Goal: Task Accomplishment & Management: Manage account settings

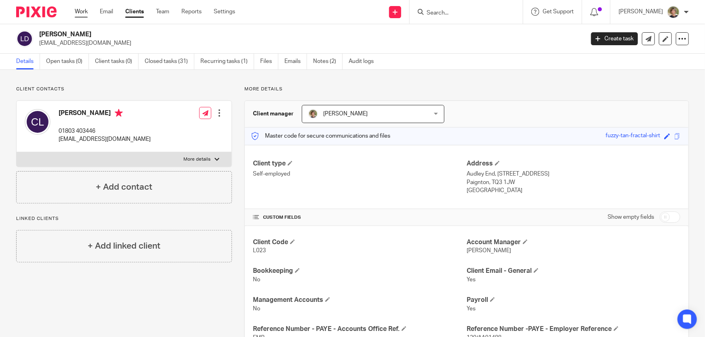
click at [83, 12] on link "Work" at bounding box center [81, 12] width 13 height 8
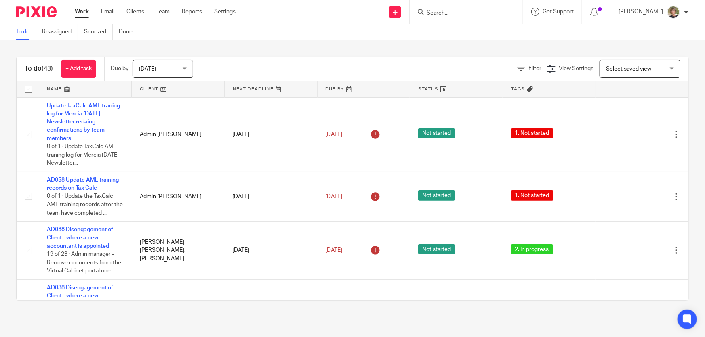
click at [189, 67] on div "Today Today" at bounding box center [162, 69] width 61 height 18
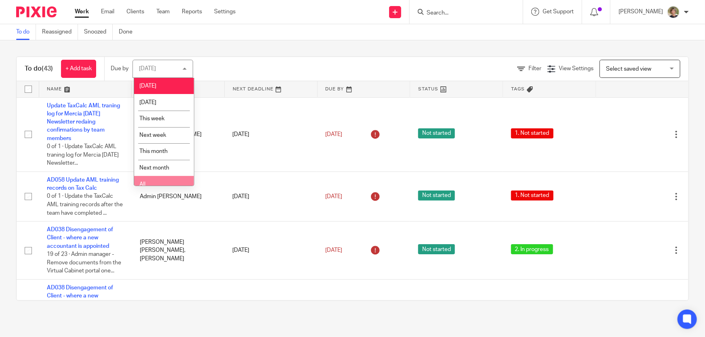
scroll to position [6, 0]
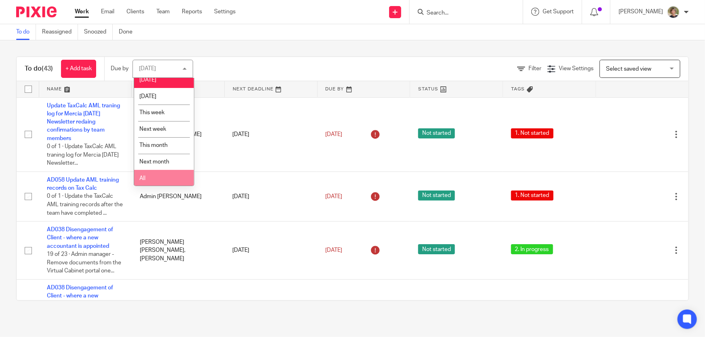
click at [150, 177] on li "All" at bounding box center [164, 178] width 60 height 17
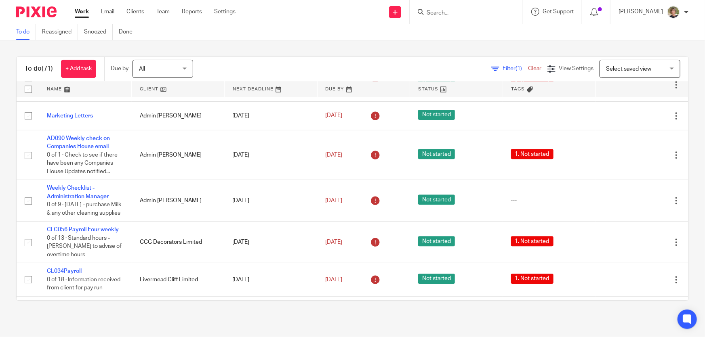
scroll to position [1211, 0]
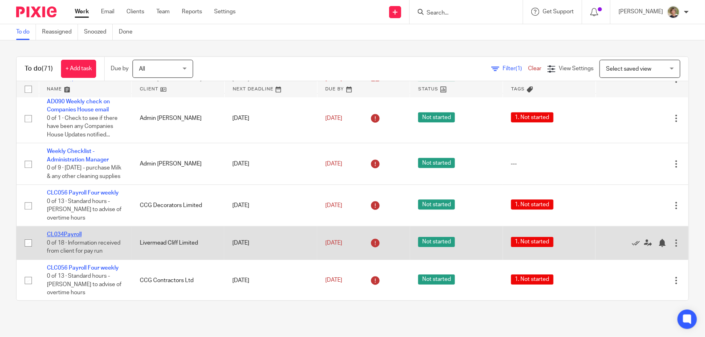
click at [63, 237] on link "CL034Payroll" at bounding box center [64, 235] width 35 height 6
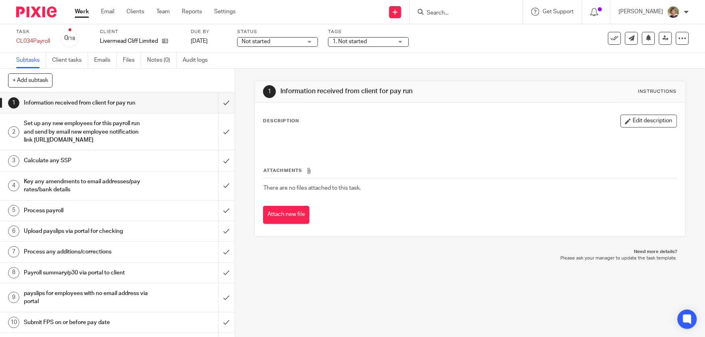
click at [315, 40] on div "Not started Not started" at bounding box center [277, 42] width 81 height 10
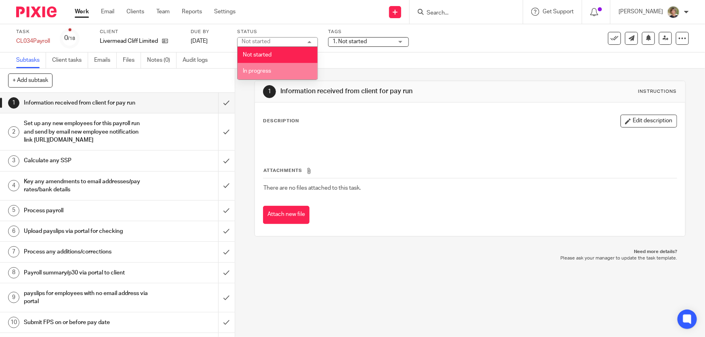
click at [259, 70] on span "In progress" at bounding box center [257, 71] width 28 height 6
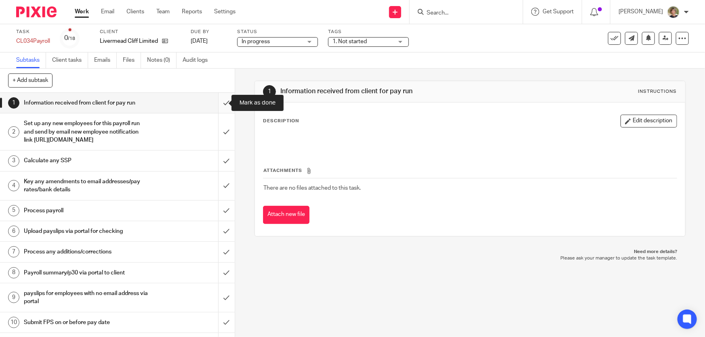
click at [220, 101] on input "submit" at bounding box center [117, 103] width 235 height 20
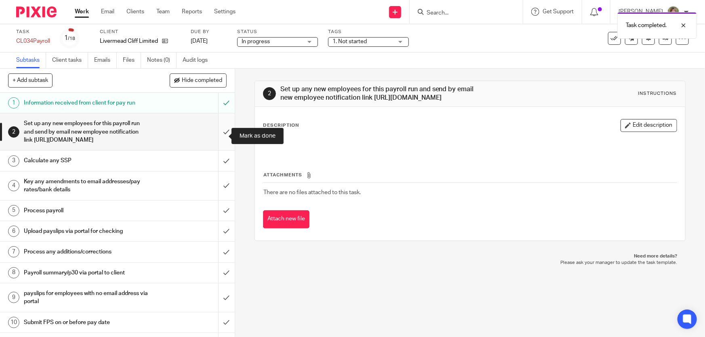
click at [218, 134] on input "submit" at bounding box center [117, 131] width 235 height 37
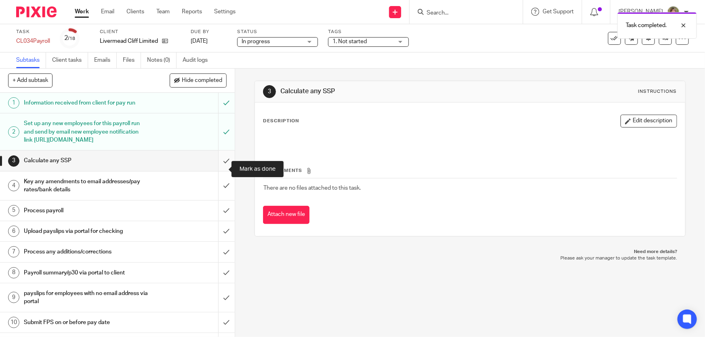
click at [219, 169] on input "submit" at bounding box center [117, 161] width 235 height 20
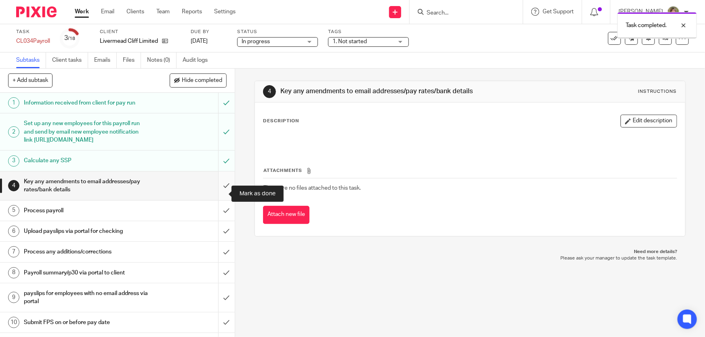
click at [216, 192] on input "submit" at bounding box center [117, 186] width 235 height 29
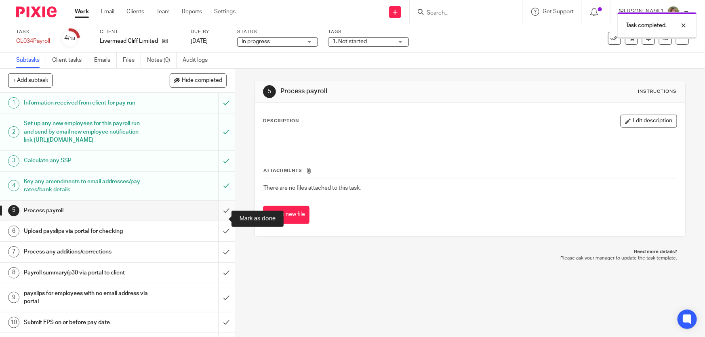
click at [219, 218] on input "submit" at bounding box center [117, 211] width 235 height 20
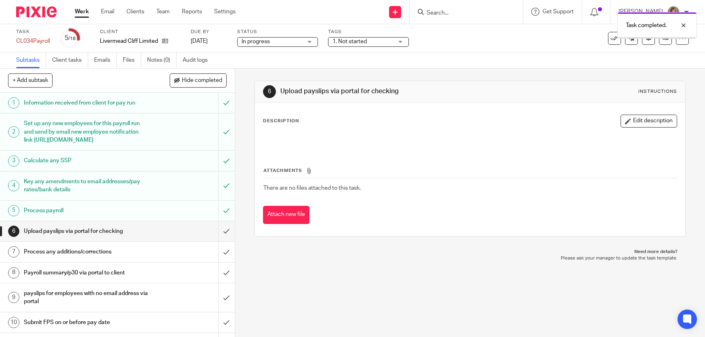
click at [218, 238] on input "submit" at bounding box center [117, 231] width 235 height 20
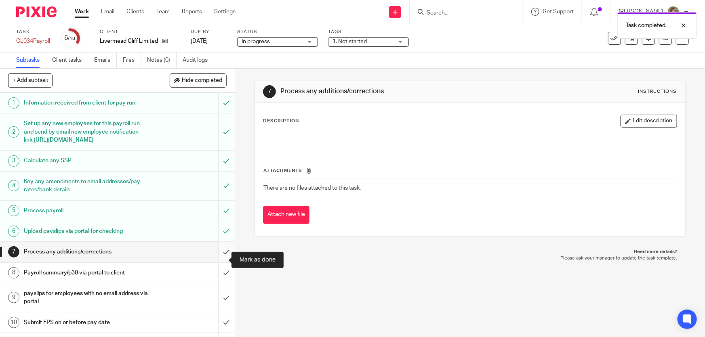
click at [219, 258] on input "submit" at bounding box center [117, 252] width 235 height 20
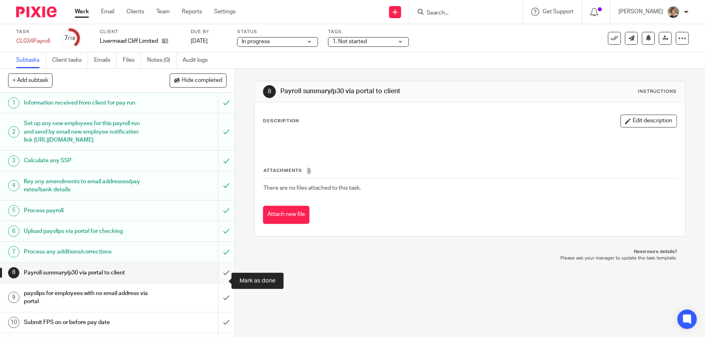
click at [218, 280] on input "submit" at bounding box center [117, 273] width 235 height 20
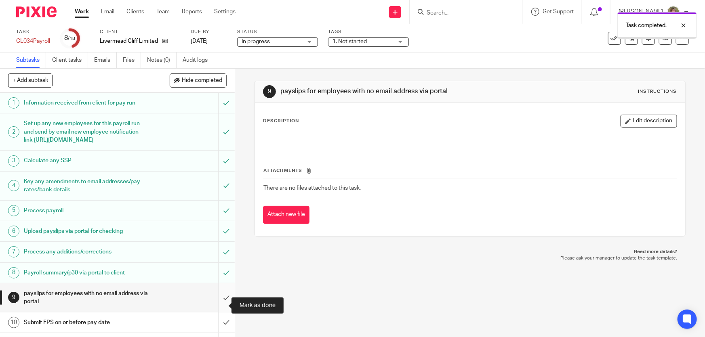
click at [218, 305] on input "submit" at bounding box center [117, 297] width 235 height 29
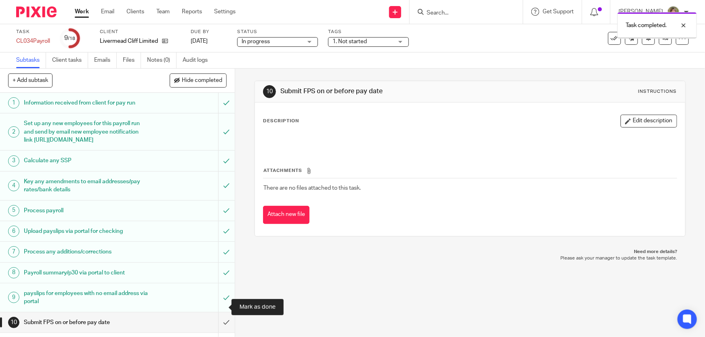
scroll to position [110, 0]
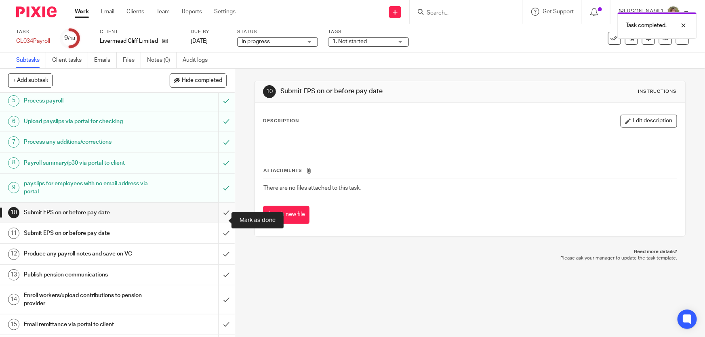
click at [220, 218] on input "submit" at bounding box center [117, 213] width 235 height 20
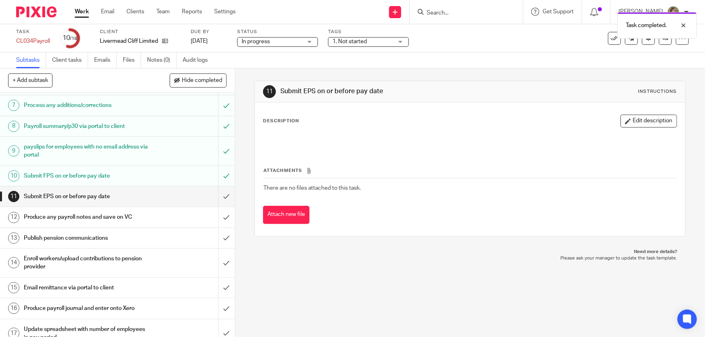
scroll to position [194, 0]
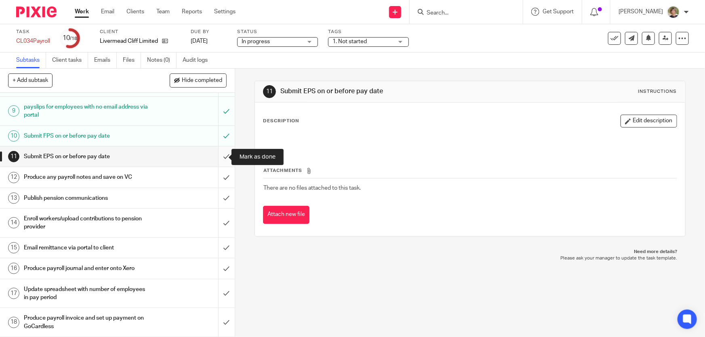
click at [219, 156] on input "submit" at bounding box center [117, 157] width 235 height 20
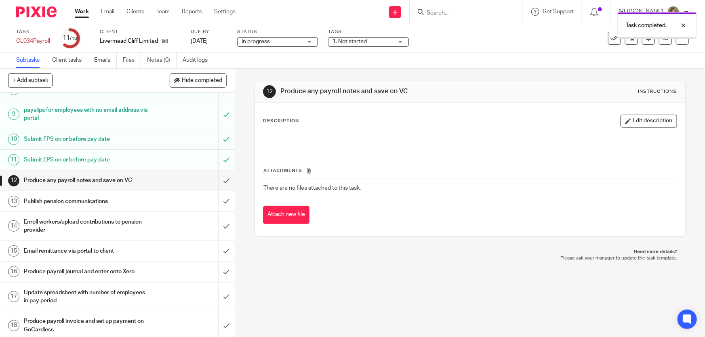
scroll to position [194, 0]
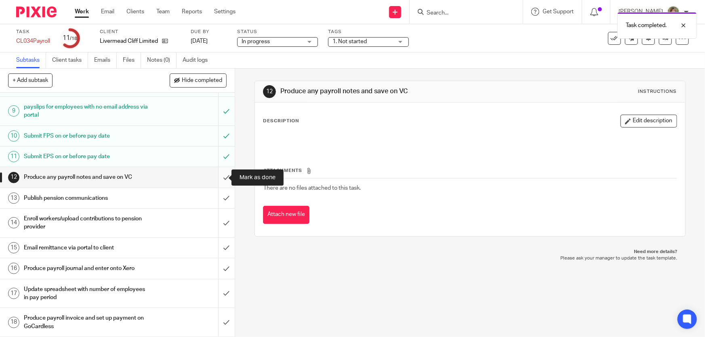
click at [218, 177] on input "submit" at bounding box center [117, 177] width 235 height 20
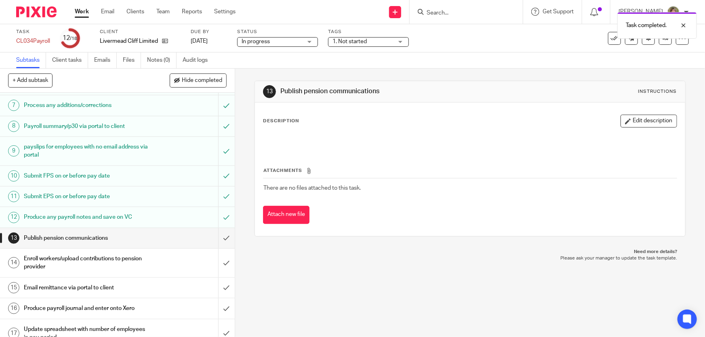
scroll to position [194, 0]
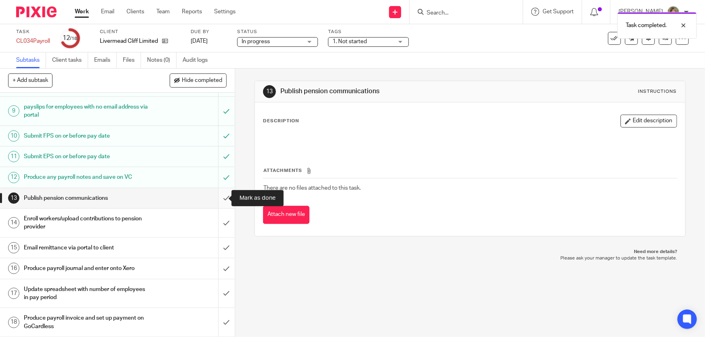
click at [217, 197] on input "submit" at bounding box center [117, 198] width 235 height 20
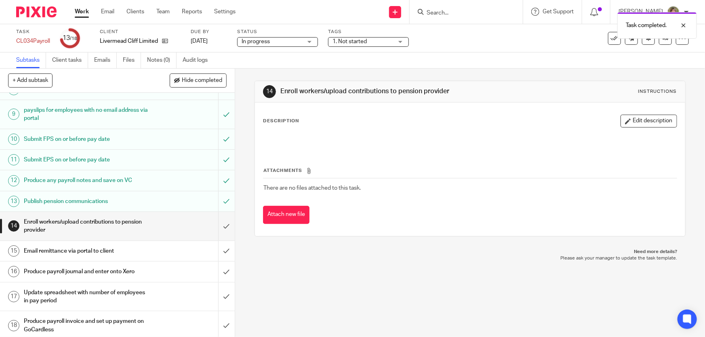
scroll to position [194, 0]
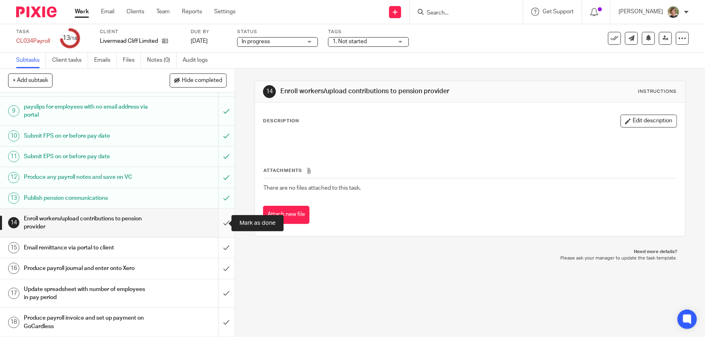
click at [219, 222] on input "submit" at bounding box center [117, 223] width 235 height 29
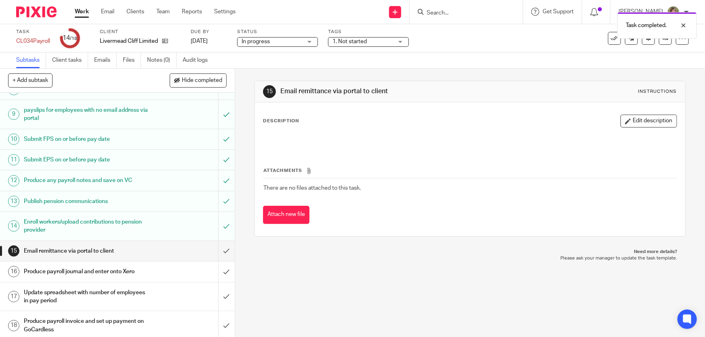
scroll to position [194, 0]
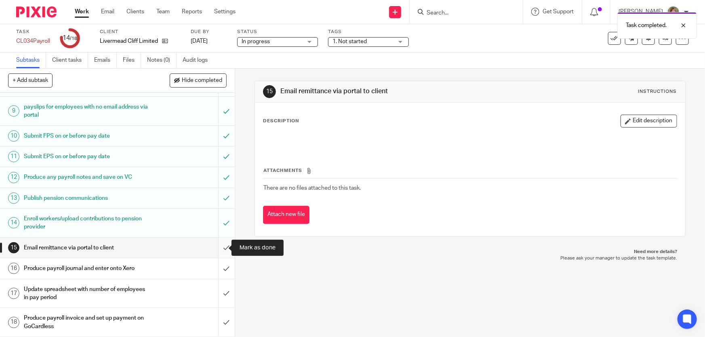
click at [219, 246] on input "submit" at bounding box center [117, 248] width 235 height 20
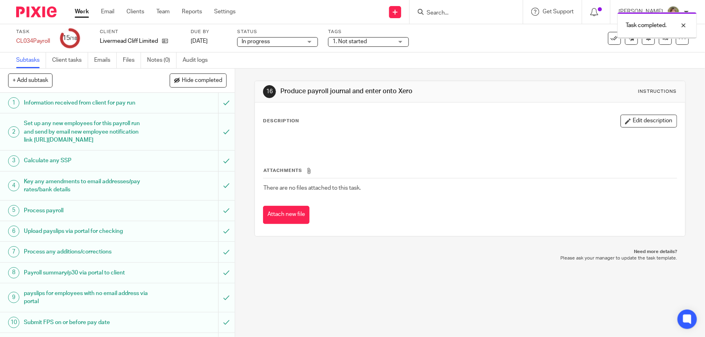
scroll to position [194, 0]
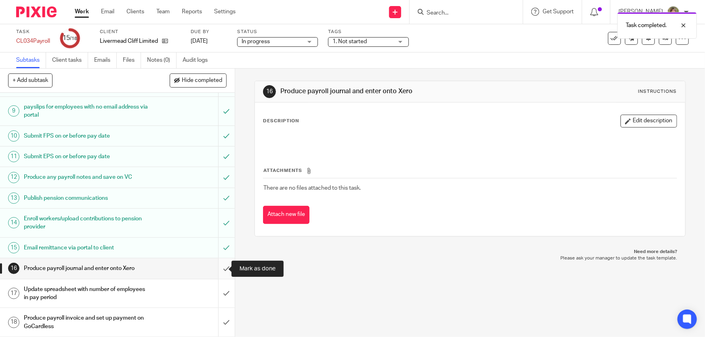
click at [218, 265] on input "submit" at bounding box center [117, 268] width 235 height 20
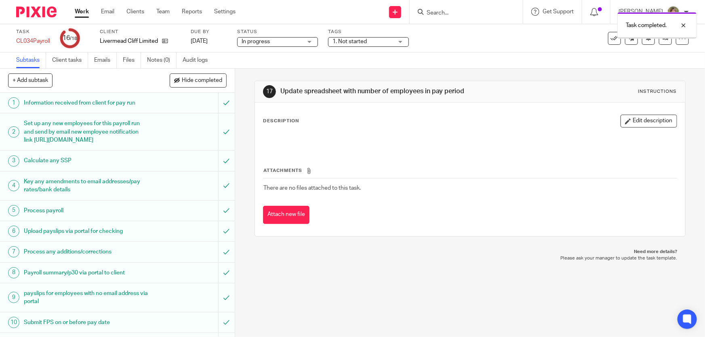
scroll to position [183, 0]
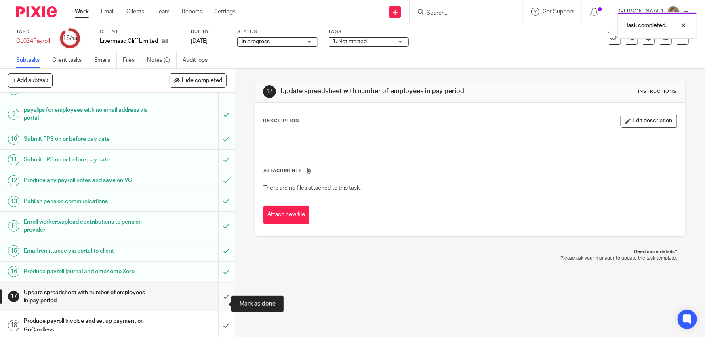
click at [219, 302] on input "submit" at bounding box center [117, 297] width 235 height 29
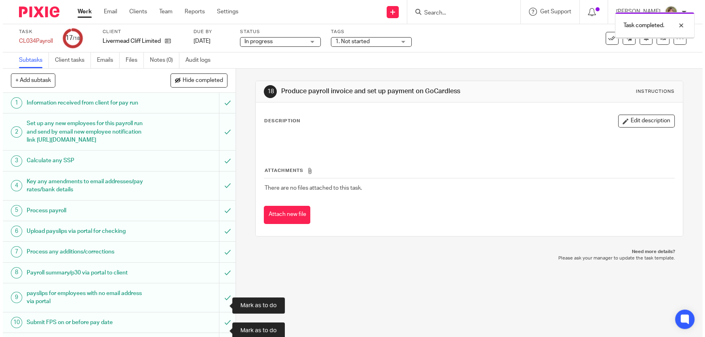
scroll to position [194, 0]
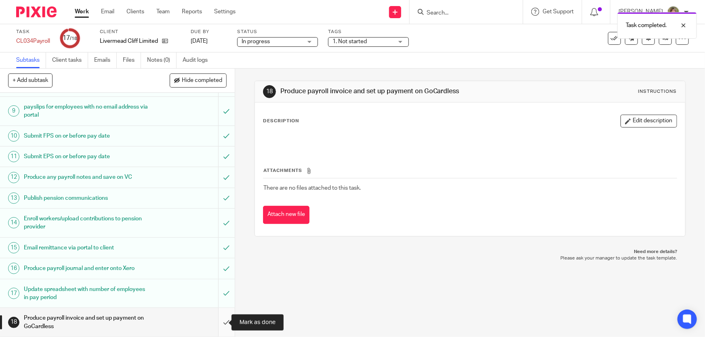
drag, startPoint x: 218, startPoint y: 321, endPoint x: 218, endPoint y: 289, distance: 31.9
click at [218, 318] on input "submit" at bounding box center [117, 322] width 235 height 29
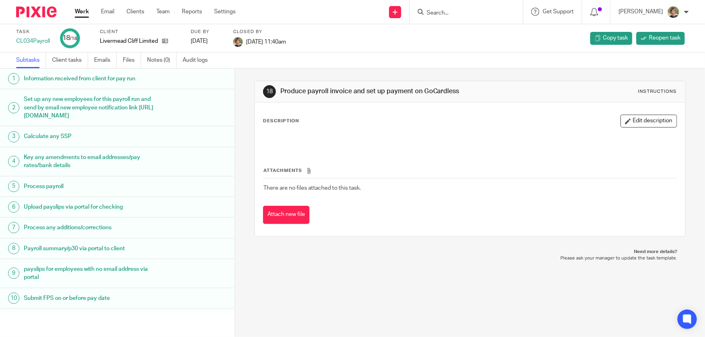
scroll to position [73, 0]
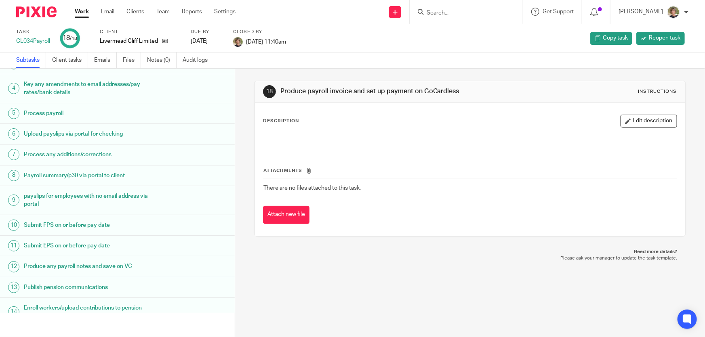
click at [82, 10] on link "Work" at bounding box center [82, 12] width 14 height 8
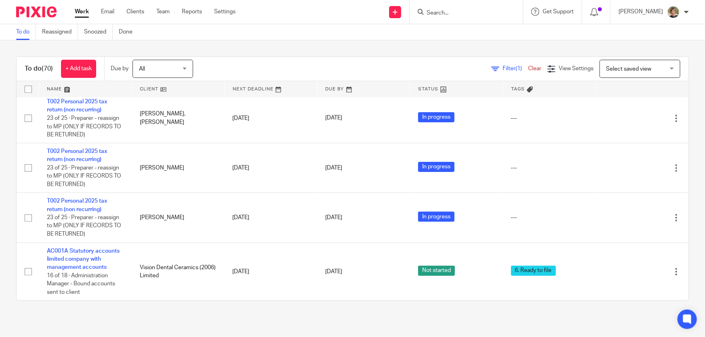
scroll to position [2692, 0]
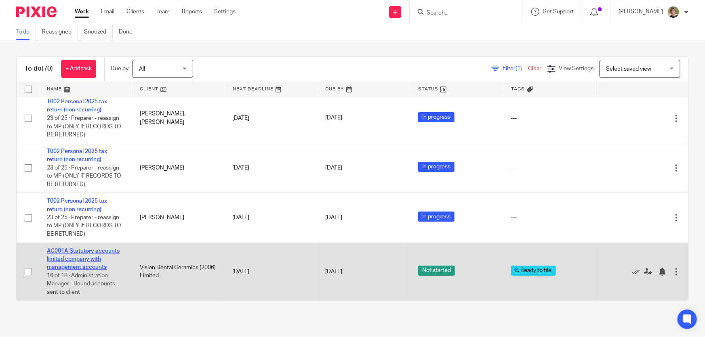
click at [92, 266] on link "AC001A Statutory accounts limited company with management accounts" at bounding box center [83, 259] width 73 height 22
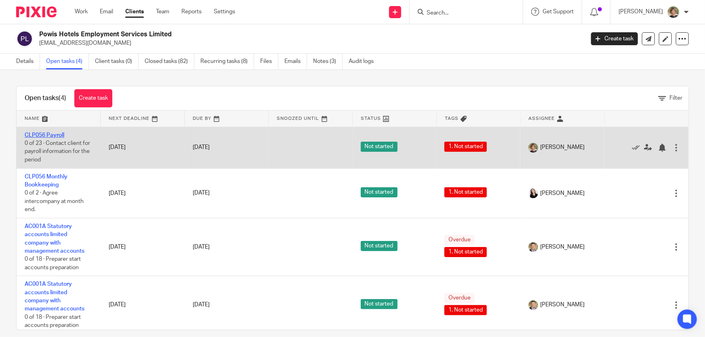
click at [40, 132] on link "CLP056 Payroll" at bounding box center [45, 135] width 40 height 6
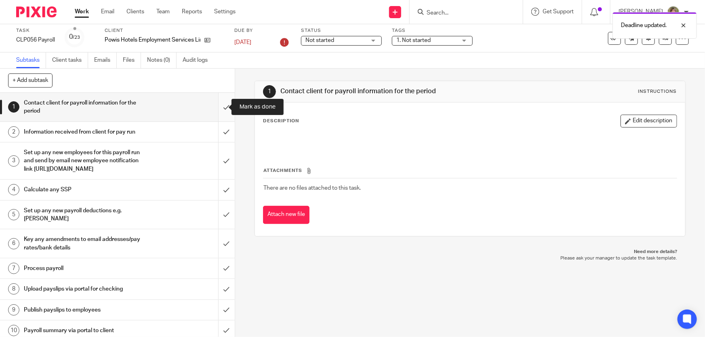
click at [218, 106] on input "submit" at bounding box center [117, 107] width 235 height 29
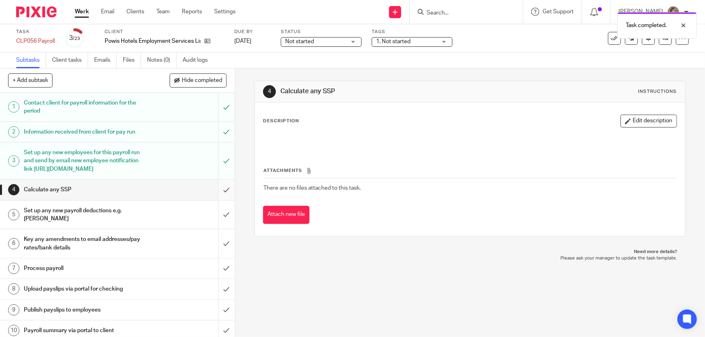
click at [218, 196] on input "submit" at bounding box center [117, 190] width 235 height 20
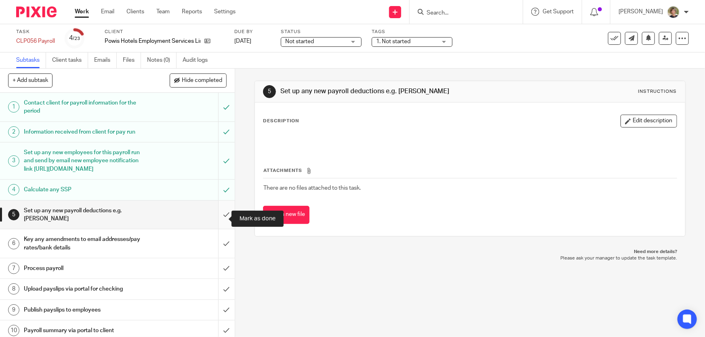
click at [219, 219] on input "submit" at bounding box center [117, 215] width 235 height 29
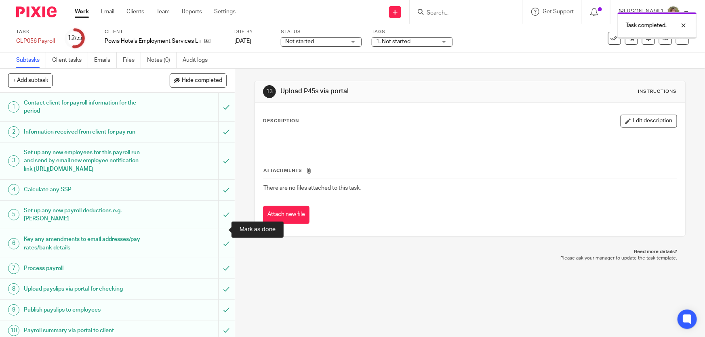
scroll to position [183, 0]
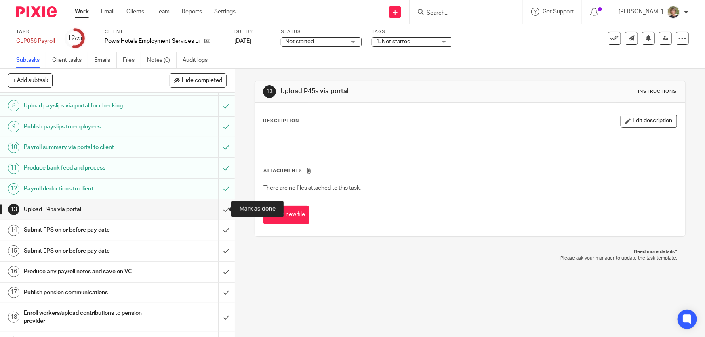
click at [218, 208] on input "submit" at bounding box center [117, 209] width 235 height 20
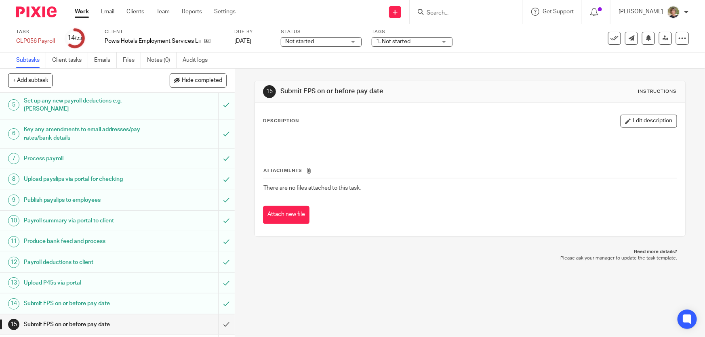
scroll to position [147, 0]
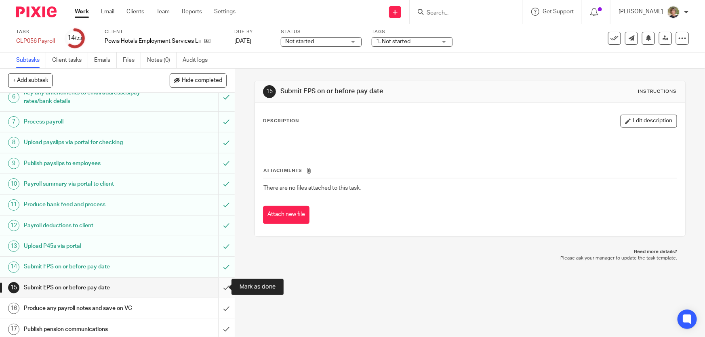
click at [218, 285] on input "submit" at bounding box center [117, 288] width 235 height 20
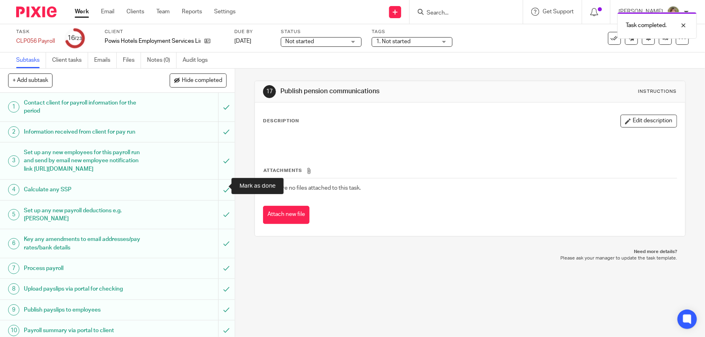
scroll to position [289, 0]
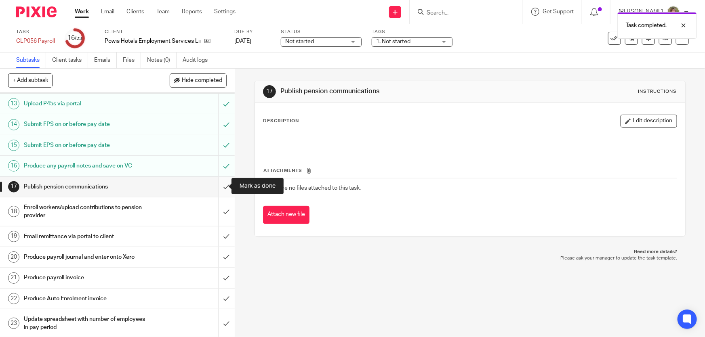
click at [220, 185] on input "submit" at bounding box center [117, 187] width 235 height 20
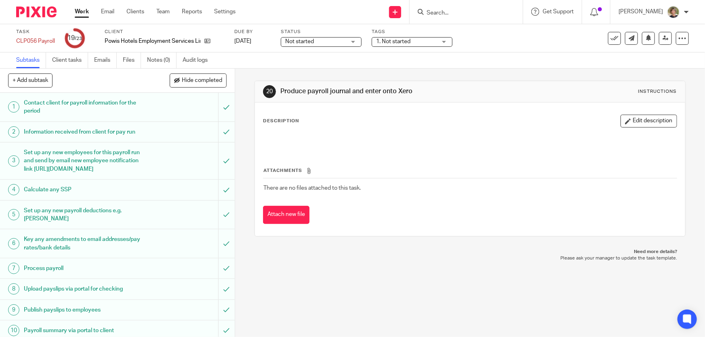
scroll to position [105, 0]
